Goal: Task Accomplishment & Management: Use online tool/utility

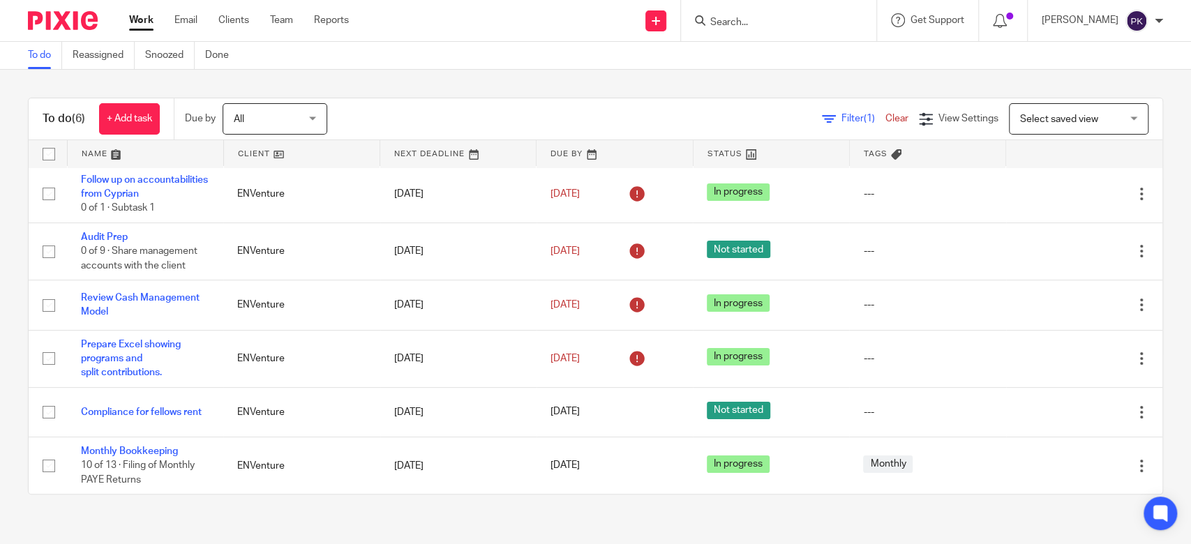
scroll to position [17, 0]
click at [255, 124] on span "All" at bounding box center [271, 118] width 74 height 29
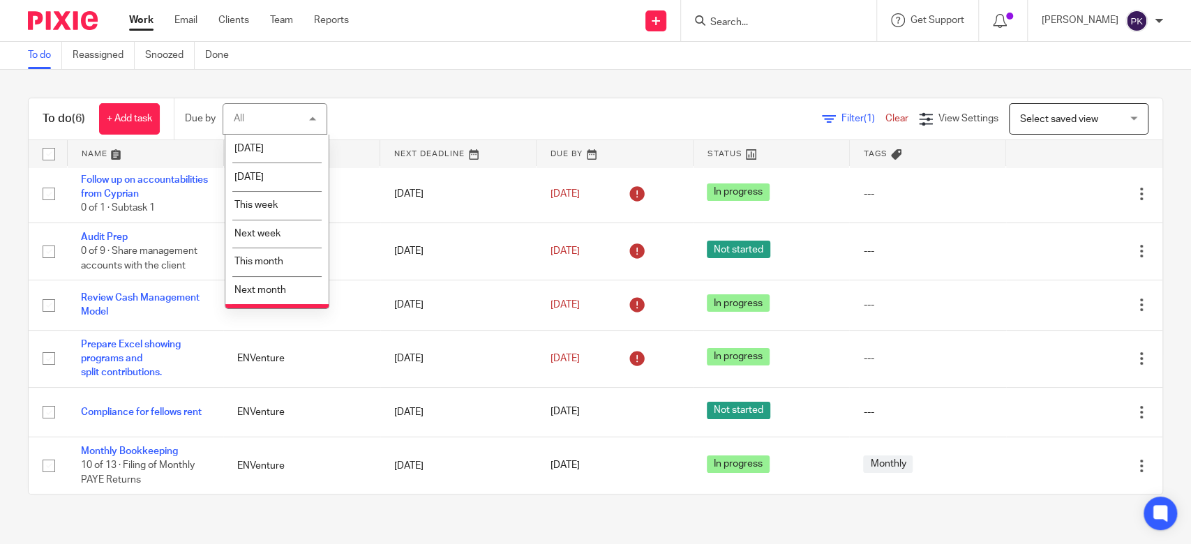
click at [121, 91] on div "To do (6) + Add task Due by All All [DATE] [DATE] This week Next week This mont…" at bounding box center [595, 296] width 1191 height 453
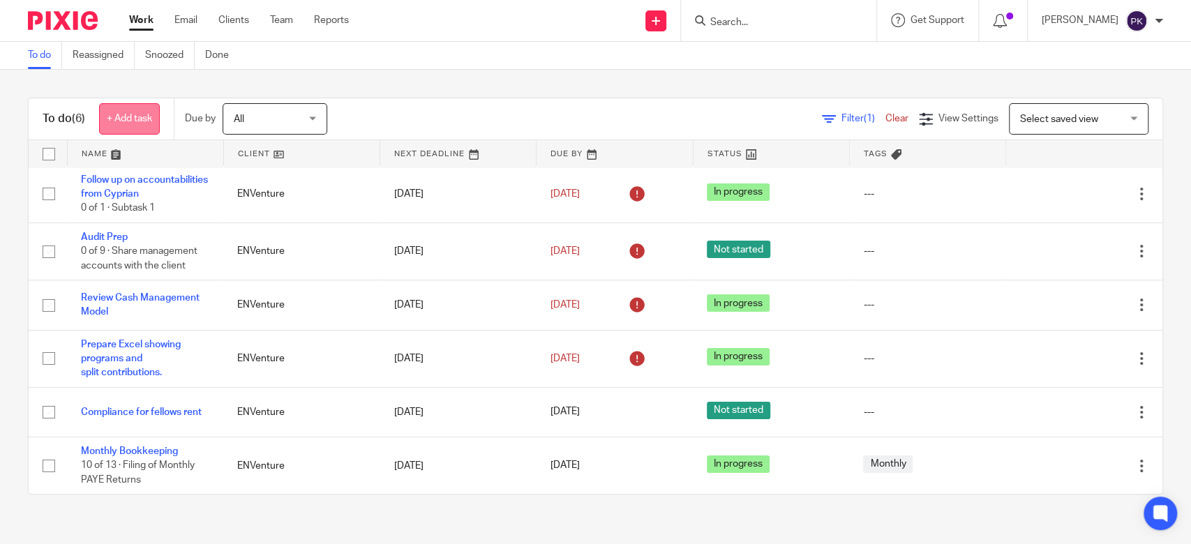
click at [129, 117] on link "+ Add task" at bounding box center [129, 118] width 61 height 31
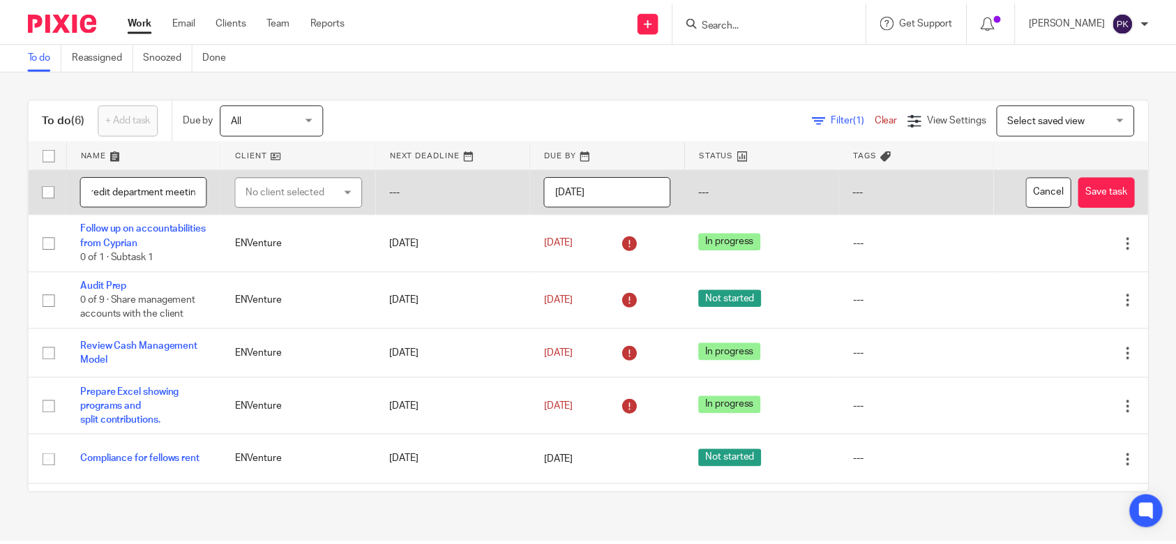
scroll to position [0, 50]
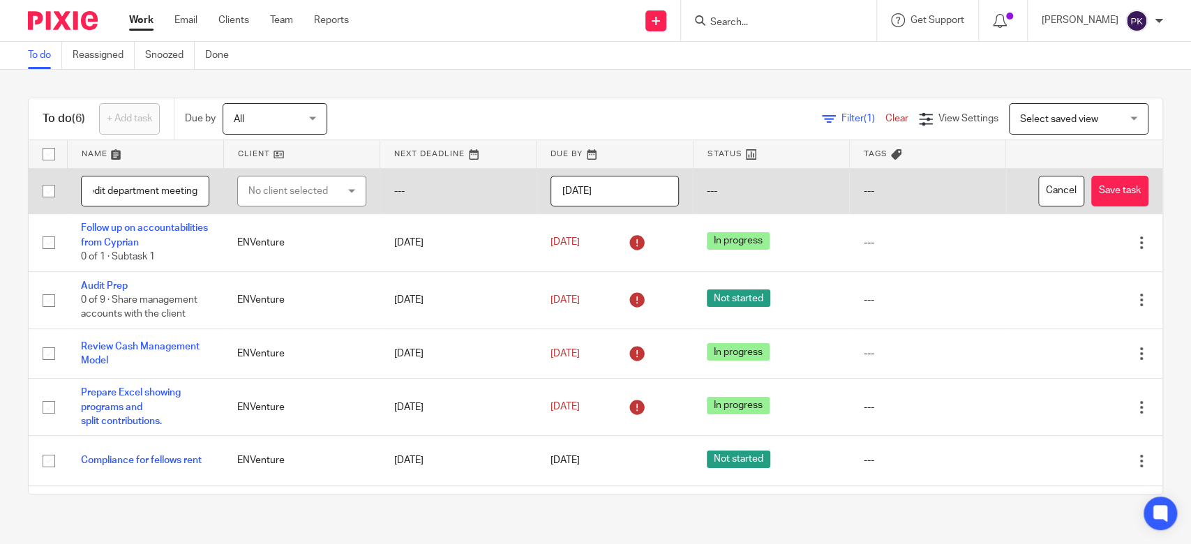
type input "Attend credit department meeting"
click at [317, 189] on div "No client selected" at bounding box center [294, 190] width 93 height 29
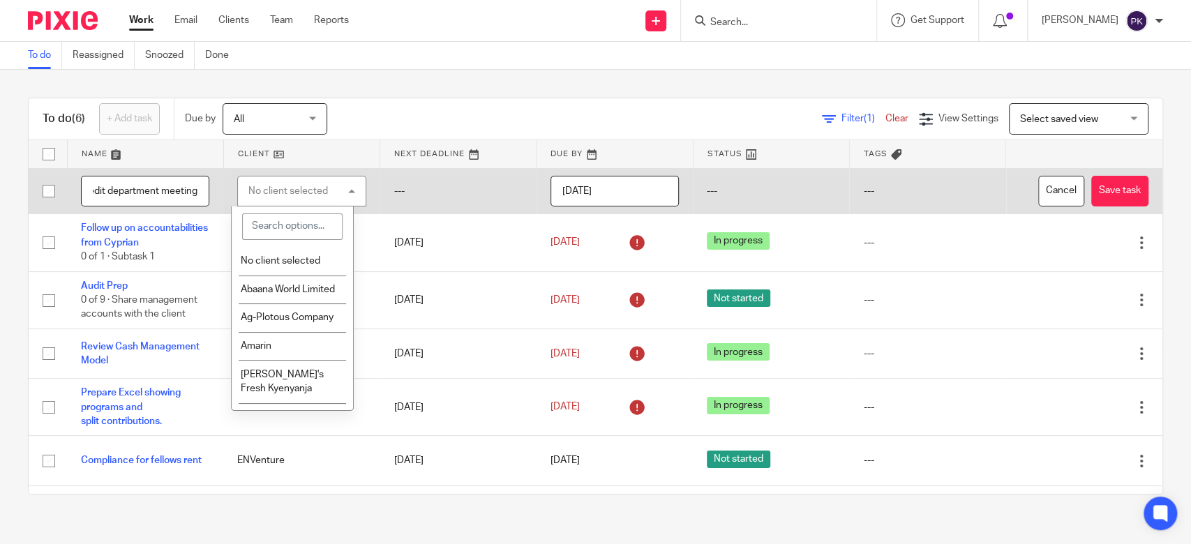
click at [317, 189] on div "No client selected" at bounding box center [288, 191] width 80 height 10
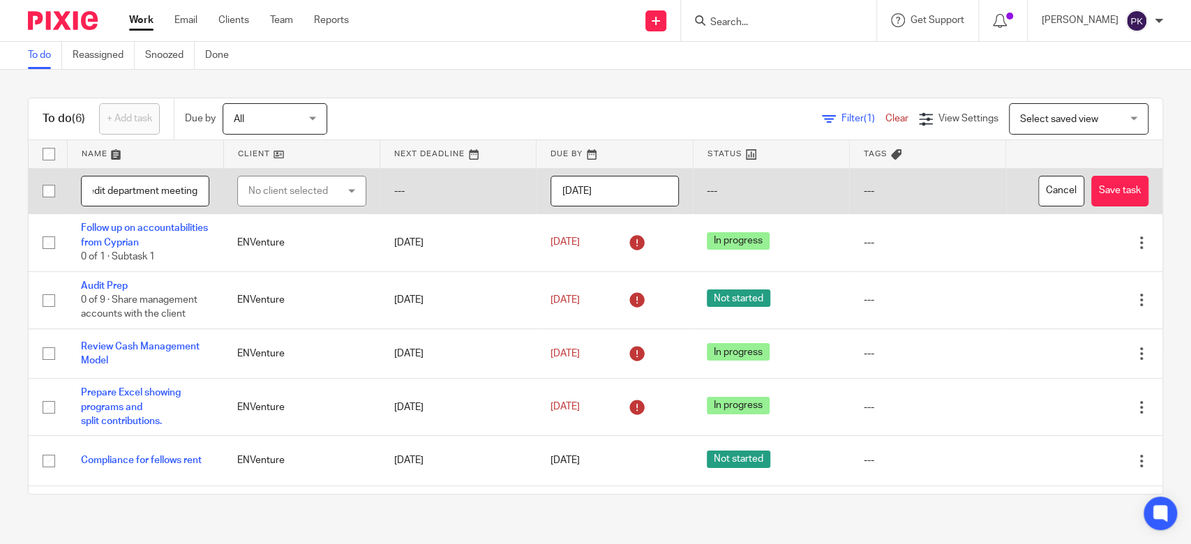
click at [339, 191] on div "No client selected" at bounding box center [301, 191] width 128 height 31
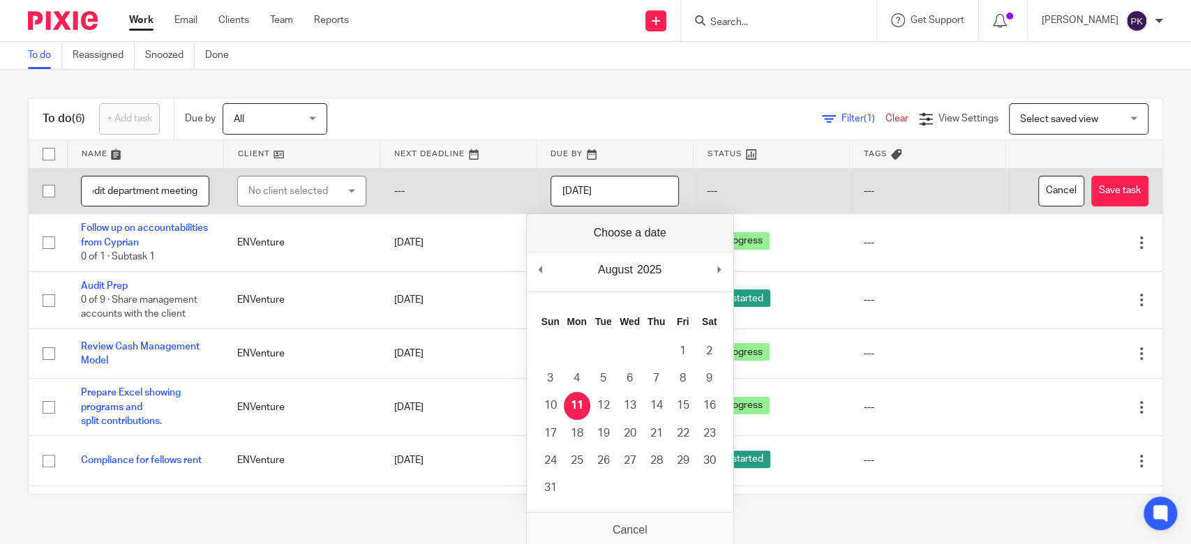
click at [596, 192] on input "[DATE]" at bounding box center [614, 191] width 128 height 31
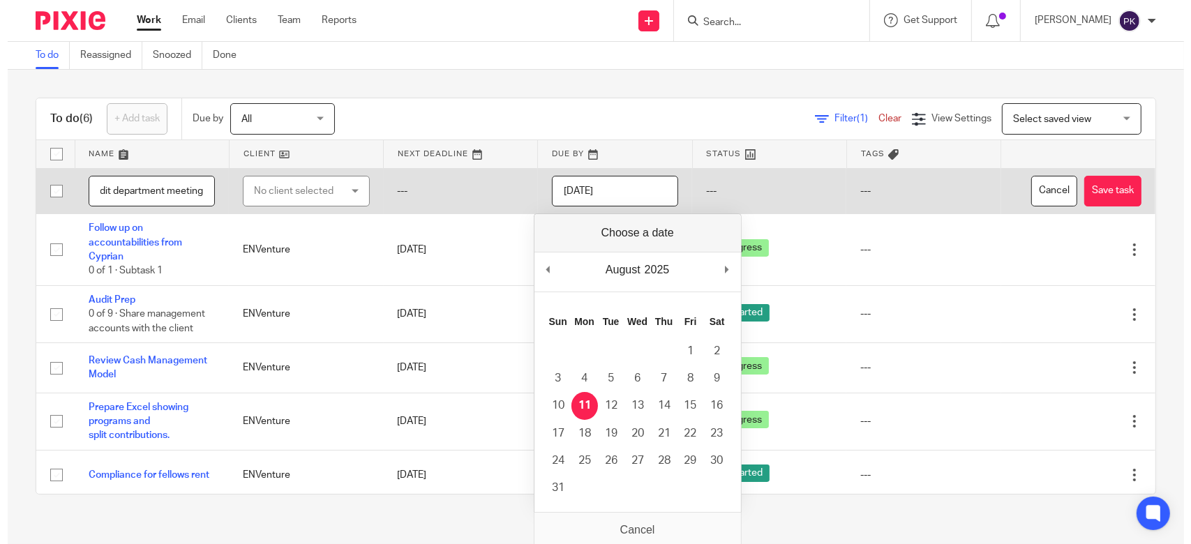
scroll to position [0, 0]
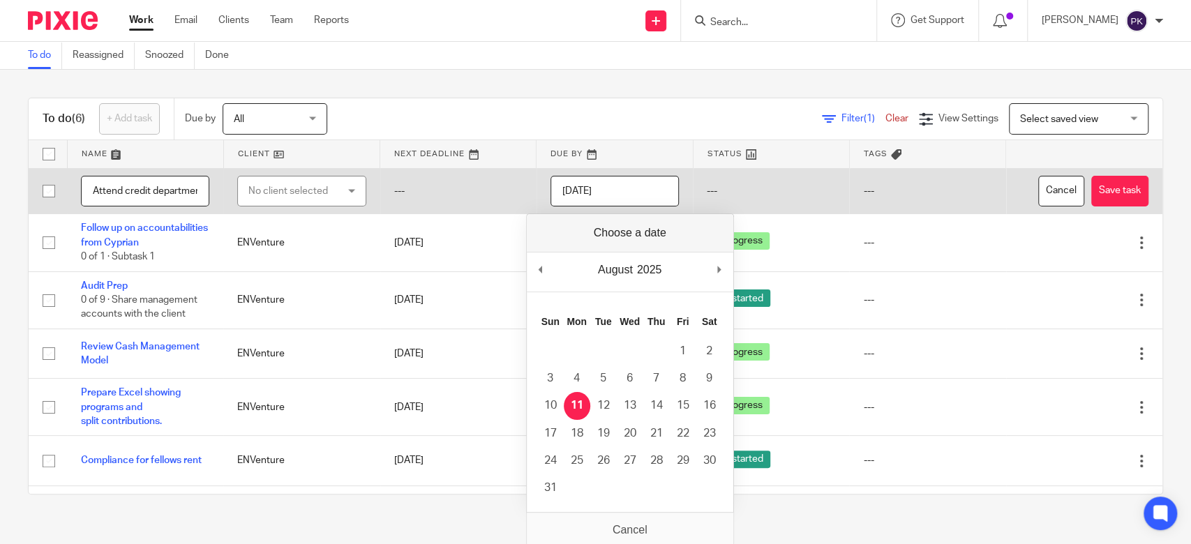
click at [331, 193] on div "No client selected" at bounding box center [301, 191] width 128 height 31
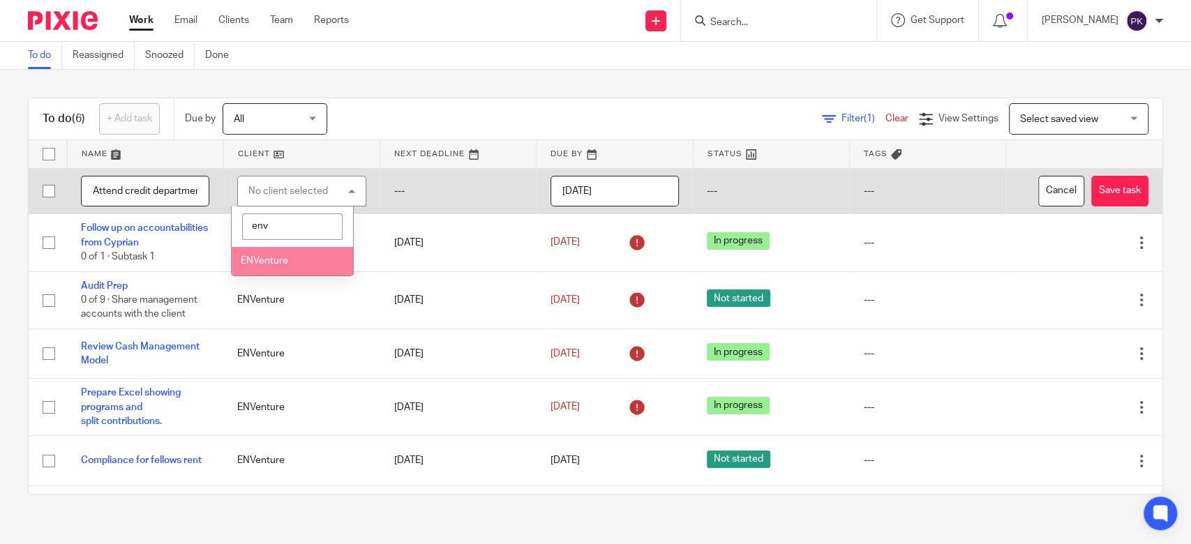
type input "env"
click at [296, 260] on li "ENVenture" at bounding box center [292, 261] width 121 height 29
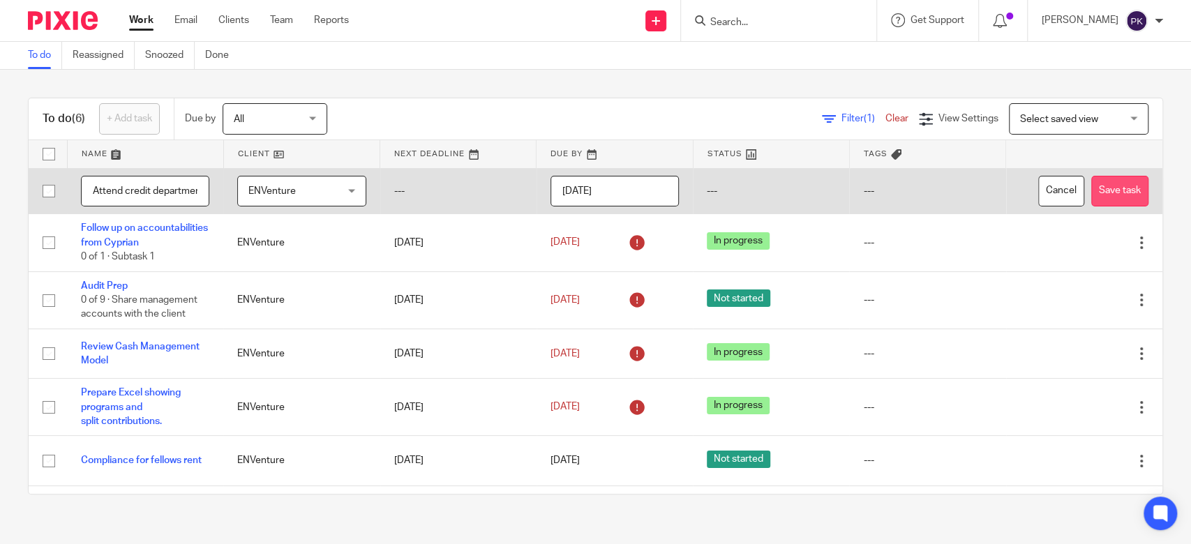
click at [1091, 196] on button "Save task" at bounding box center [1119, 191] width 57 height 31
